Goal: Navigation & Orientation: Find specific page/section

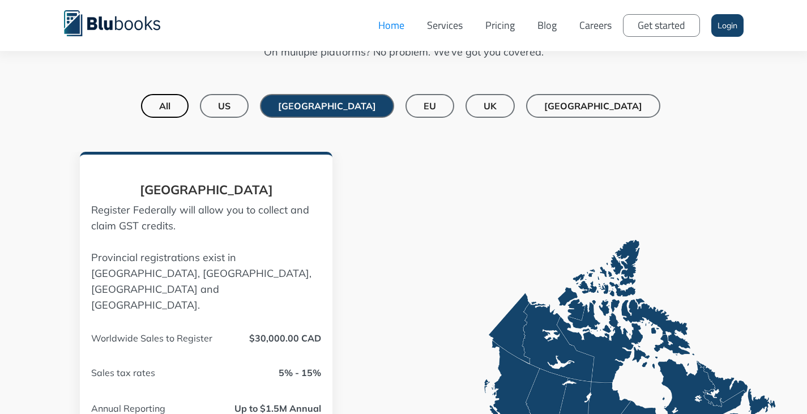
scroll to position [849, 0]
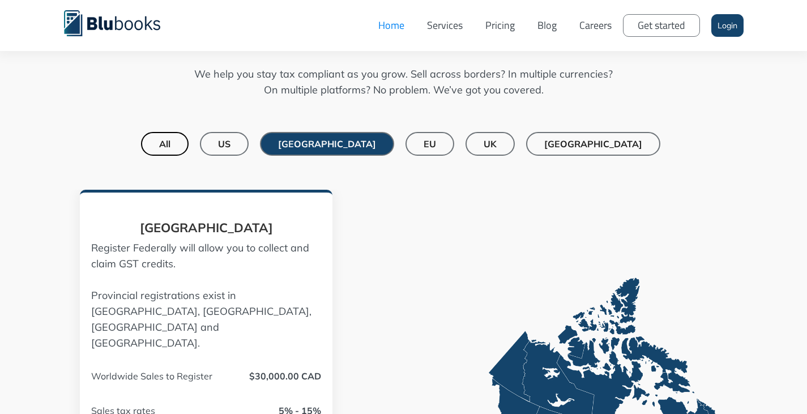
click at [249, 136] on link "US" at bounding box center [224, 144] width 49 height 24
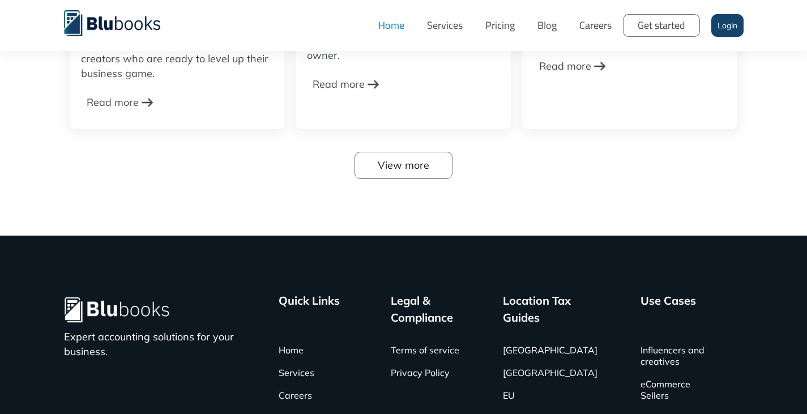
scroll to position [3606, 0]
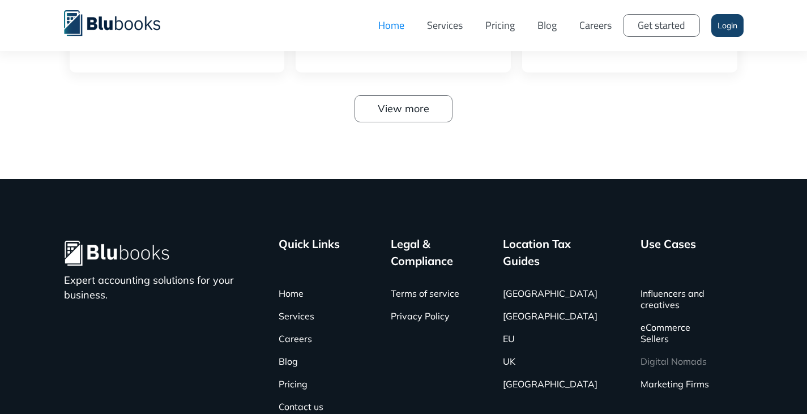
click at [648, 359] on link "Digital Nomads" at bounding box center [674, 361] width 66 height 23
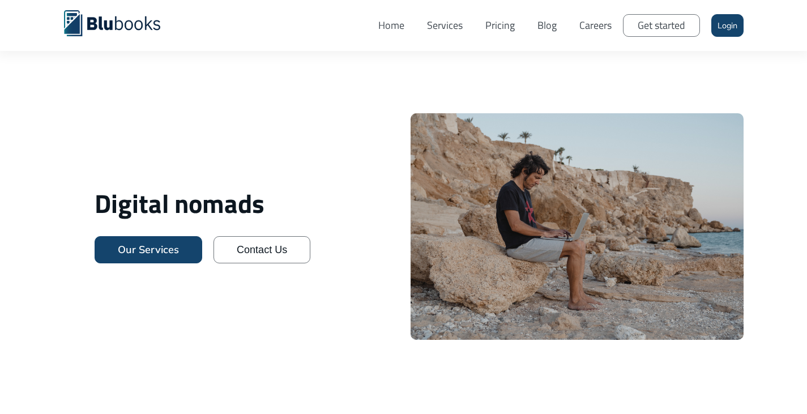
click at [396, 27] on link "Home" at bounding box center [391, 25] width 49 height 34
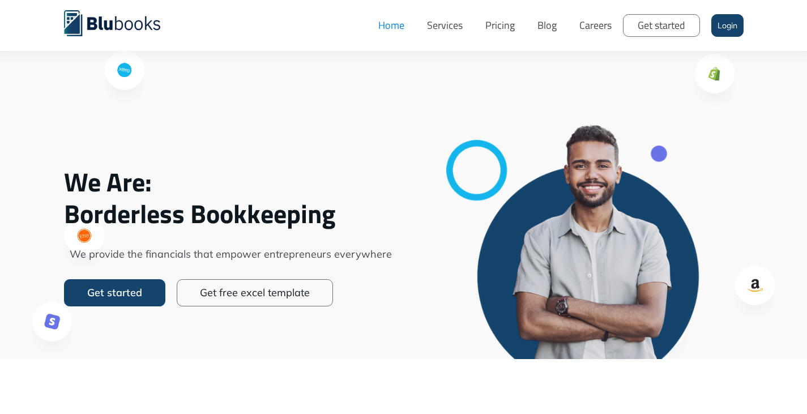
click at [450, 27] on link "Services" at bounding box center [445, 25] width 58 height 34
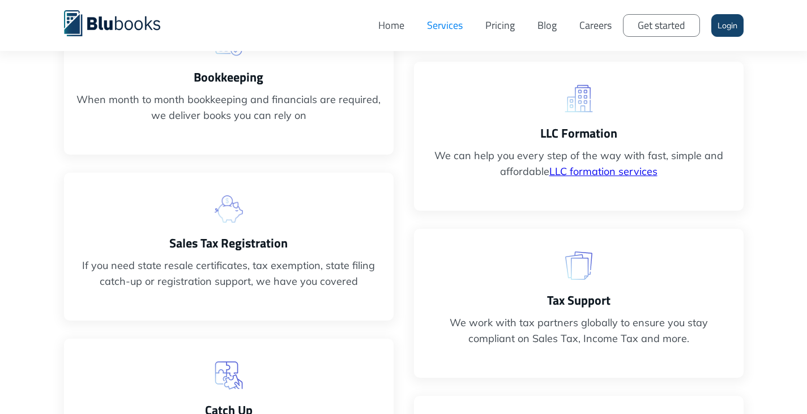
scroll to position [453, 0]
